Goal: Information Seeking & Learning: Learn about a topic

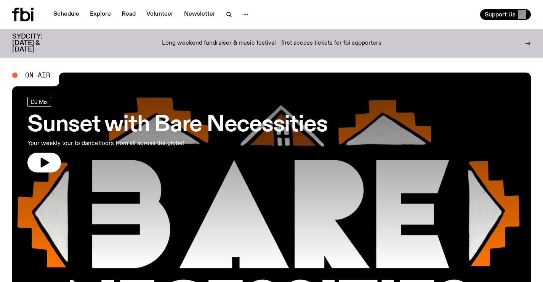
click at [277, 42] on p "Long weekend fundraiser & music festival - first access tickets for fbi support…" at bounding box center [271, 43] width 219 height 7
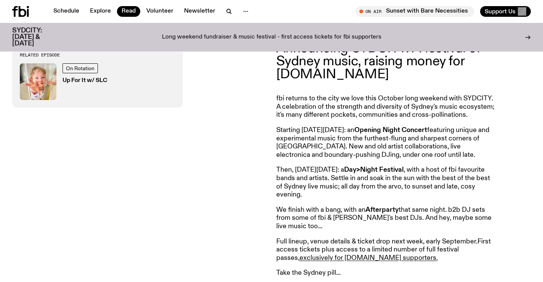
scroll to position [301, 0]
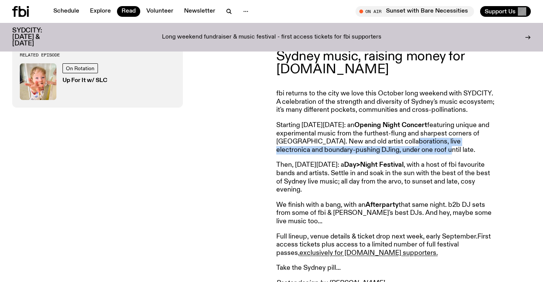
drag, startPoint x: 435, startPoint y: 143, endPoint x: 440, endPoint y: 154, distance: 11.8
click at [440, 154] on p "Starting [DATE][DATE]: an Opening Night Concert featuring unique and experiment…" at bounding box center [385, 137] width 219 height 33
copy p "live electronica and boundary-pushing DJing, under one roof until late."
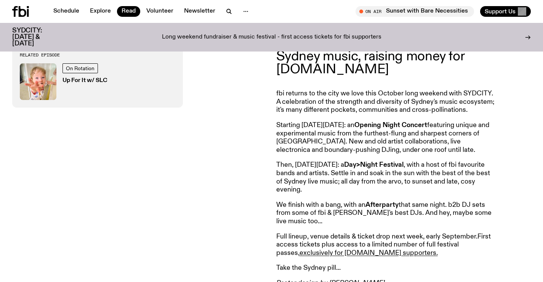
click at [419, 186] on p "Then, on Saturday October 4: a Day>Night Festival , with a host of fbi favourit…" at bounding box center [385, 177] width 219 height 33
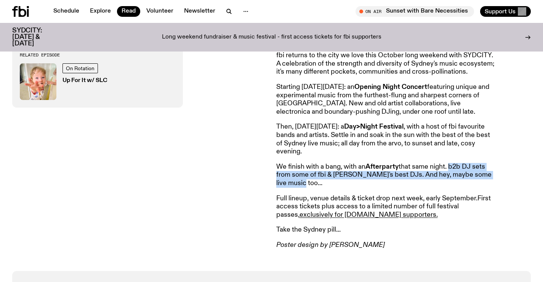
drag, startPoint x: 450, startPoint y: 168, endPoint x: 459, endPoint y: 183, distance: 17.6
click at [459, 183] on p "We finish with a bang, with an Afterparty that same night. b2b DJ sets from som…" at bounding box center [385, 175] width 219 height 25
copy p "b2b DJ sets from some of fbi & Sydney's best DJs. And hey, maybe some live musi…"
